Goal: Task Accomplishment & Management: Complete application form

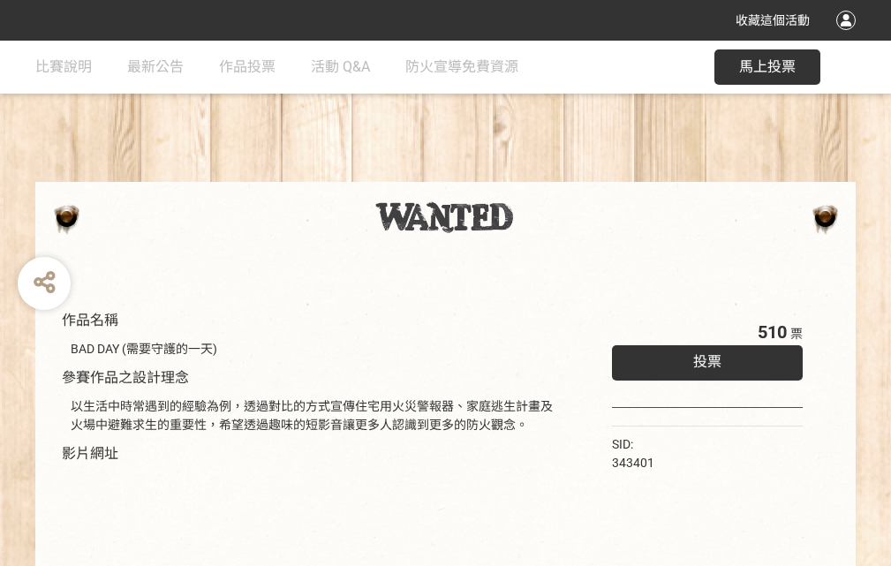
click at [849, 37] on div "收藏這個活動" at bounding box center [445, 20] width 891 height 41
click at [552, 174] on div "作品名稱 BAD DAY (需要守護的一天) 參賽作品之設計理念 以生活中時常遇到的經驗為例，透過對比的方式宣傳住宅用火災警報器、家庭逃生計畫及火場中避難求生…" at bounding box center [445, 412] width 891 height 743
click at [703, 358] on span "投票" at bounding box center [708, 361] width 28 height 17
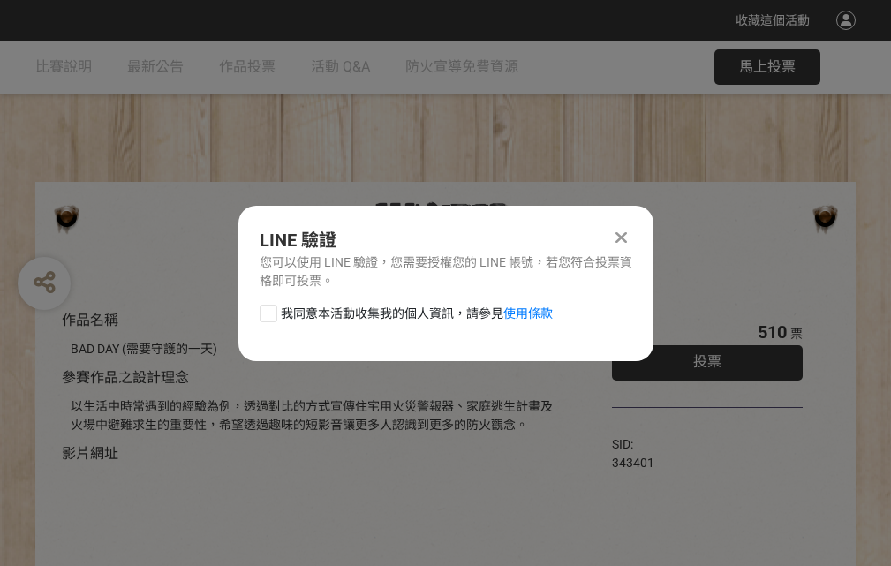
click at [267, 310] on div at bounding box center [269, 314] width 18 height 18
checkbox input "true"
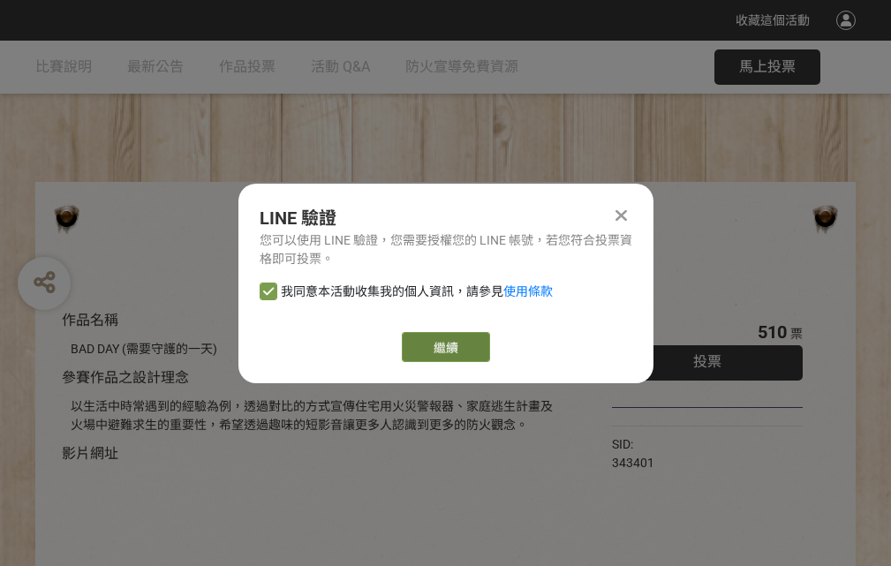
click at [444, 347] on link "繼續" at bounding box center [446, 347] width 88 height 30
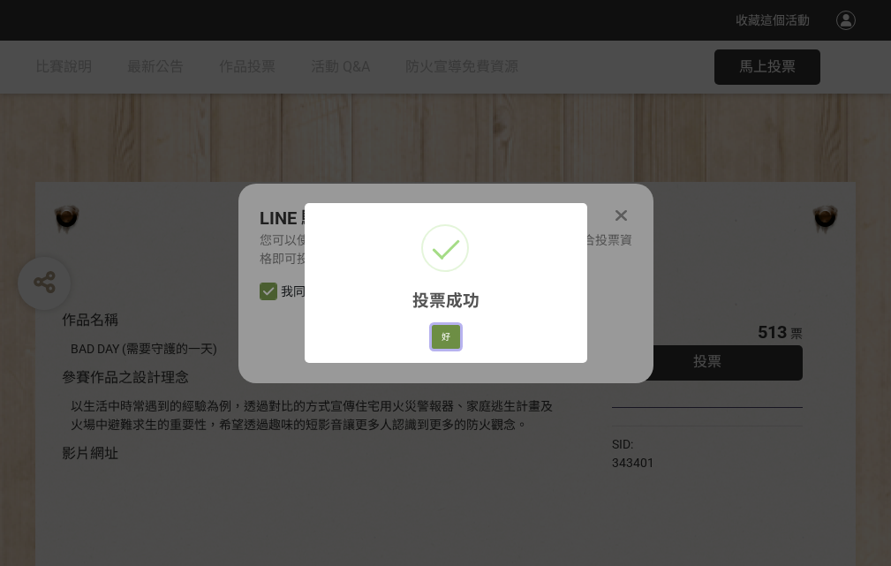
click at [441, 334] on button "好" at bounding box center [446, 337] width 28 height 25
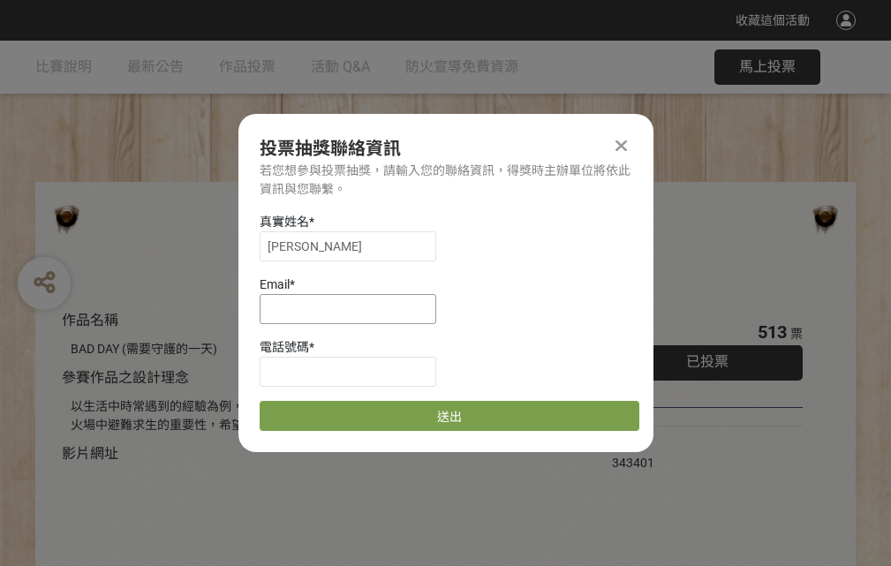
click at [353, 308] on input at bounding box center [348, 309] width 177 height 30
type input "[EMAIL_ADDRESS][DOMAIN_NAME]"
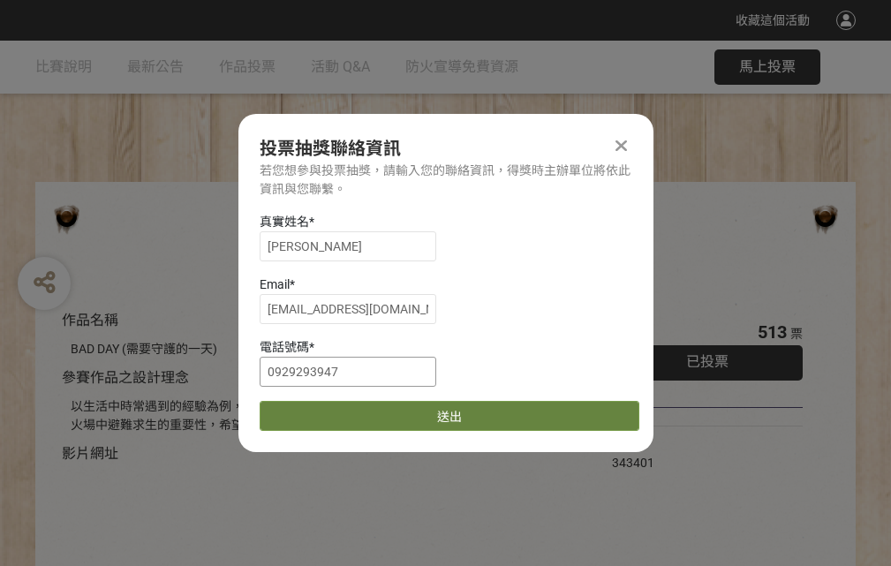
type input "0929293947"
click at [310, 410] on button "送出" at bounding box center [450, 416] width 380 height 30
